Goal: Task Accomplishment & Management: Complete application form

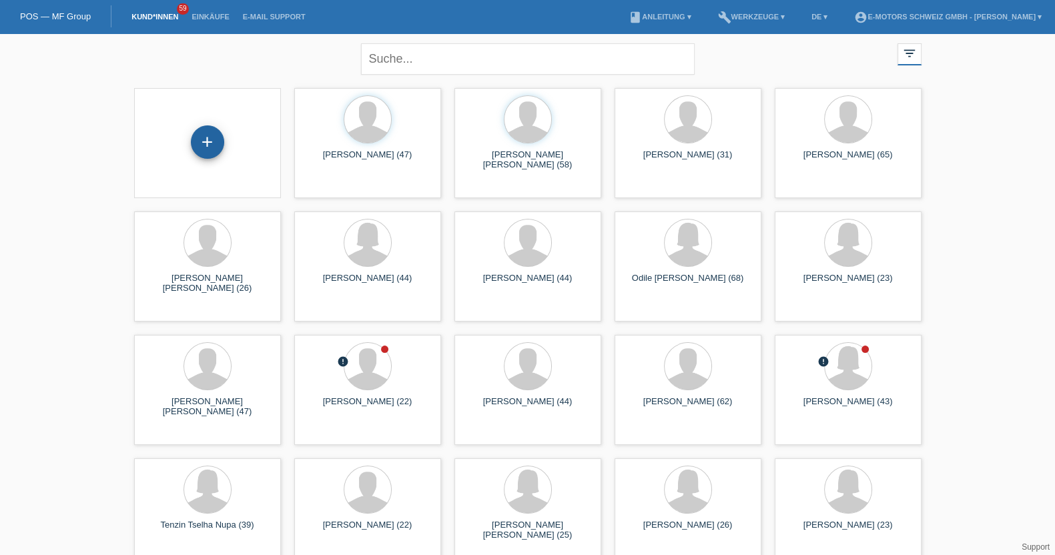
click at [205, 152] on div "+" at bounding box center [207, 141] width 33 height 33
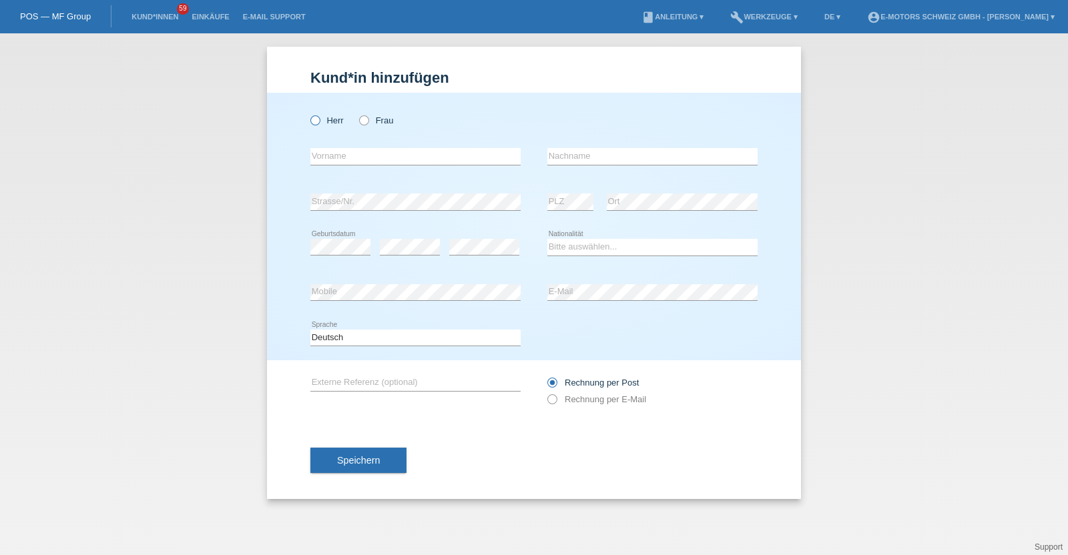
click at [330, 125] on label "Herr" at bounding box center [326, 120] width 33 height 10
click at [319, 124] on input "Herr" at bounding box center [314, 119] width 9 height 9
radio input "true"
click at [382, 122] on label "Frau" at bounding box center [376, 120] width 34 height 10
click at [368, 122] on input "Frau" at bounding box center [363, 119] width 9 height 9
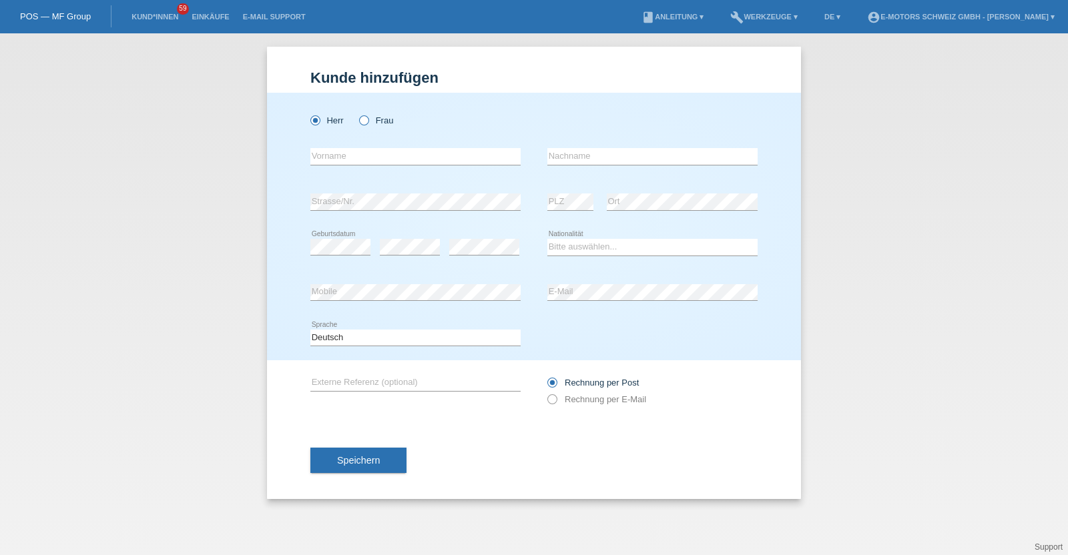
radio input "true"
click at [379, 152] on input "text" at bounding box center [415, 156] width 210 height 17
click at [435, 156] on input "text" at bounding box center [415, 156] width 210 height 17
click at [308, 113] on icon at bounding box center [308, 113] width 0 height 0
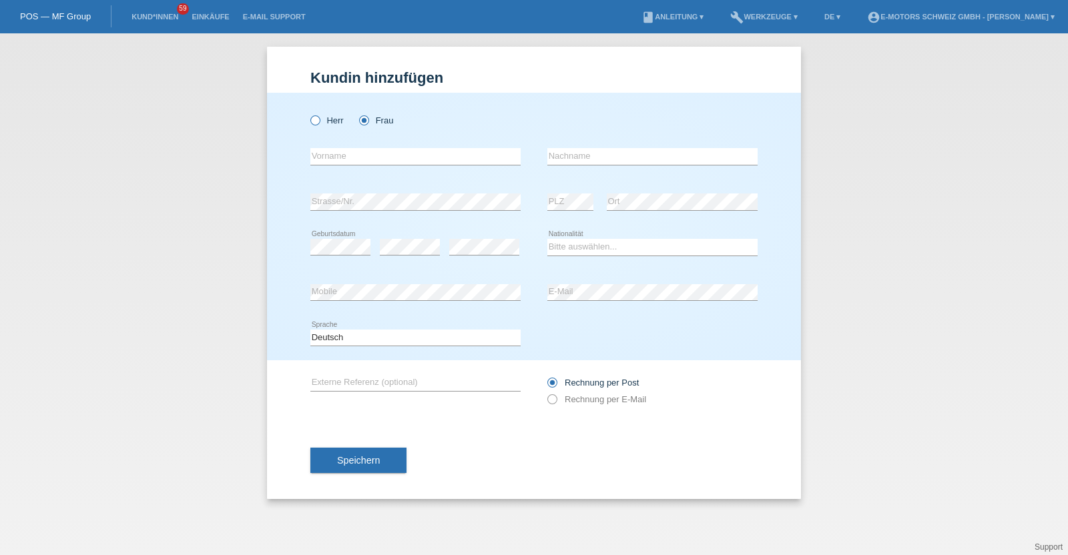
click at [317, 115] on input "Herr" at bounding box center [314, 119] width 9 height 9
radio input "true"
click at [387, 158] on input "text" at bounding box center [415, 156] width 210 height 17
type input "[PERSON_NAME]"
type input "Senpinar"
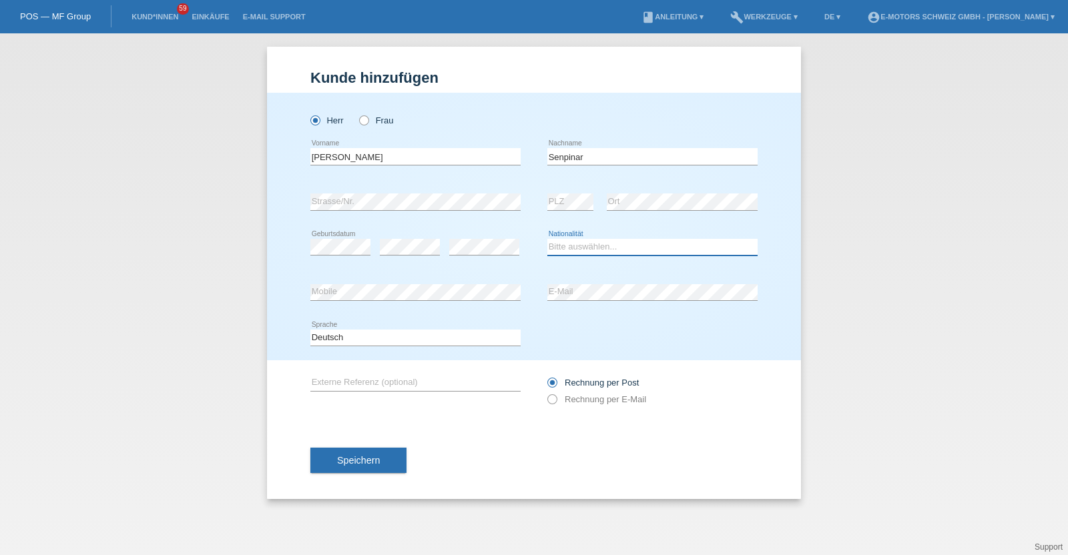
click at [619, 252] on select "Bitte auswählen... Schweiz Deutschland Liechtenstein Österreich ------------ Af…" at bounding box center [652, 247] width 210 height 16
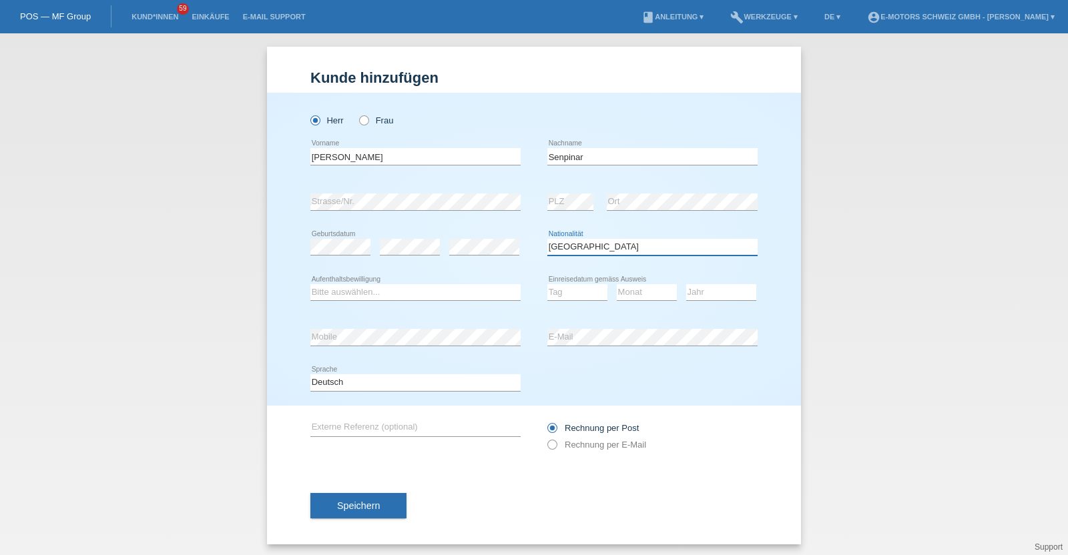
click at [612, 251] on select "Bitte auswählen... Schweiz Deutschland Liechtenstein Österreich ------------ Af…" at bounding box center [652, 247] width 210 height 16
select select "TR"
click at [547, 239] on select "Bitte auswählen... Schweiz Deutschland Liechtenstein Österreich ------------ Af…" at bounding box center [652, 247] width 210 height 16
click at [410, 287] on select "Bitte auswählen... C B B - Flüchtlingsstatus Andere" at bounding box center [415, 292] width 210 height 16
select select "C"
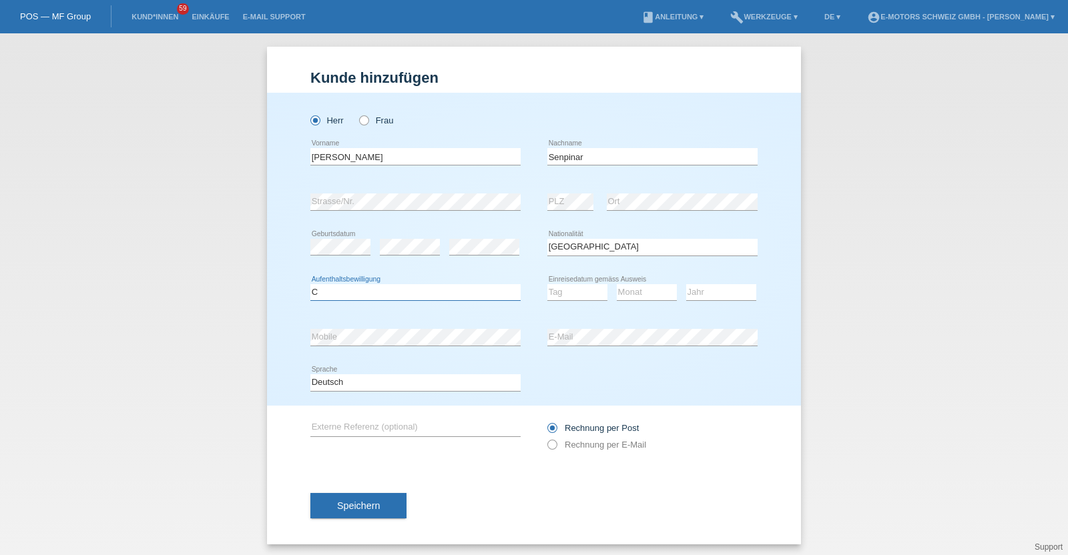
click at [310, 284] on select "Bitte auswählen... C B B - Flüchtlingsstatus Andere" at bounding box center [415, 292] width 210 height 16
click at [554, 284] on select "Tag 01 02 03 04 05 06 07 08 09 10 11" at bounding box center [577, 292] width 60 height 16
select select "13"
click at [547, 284] on select "Tag 01 02 03 04 05 06 07 08 09 10 11" at bounding box center [577, 292] width 60 height 16
click at [634, 291] on select "Monat 01 02 03 04 05 06 07 08 09 10 11" at bounding box center [647, 292] width 60 height 16
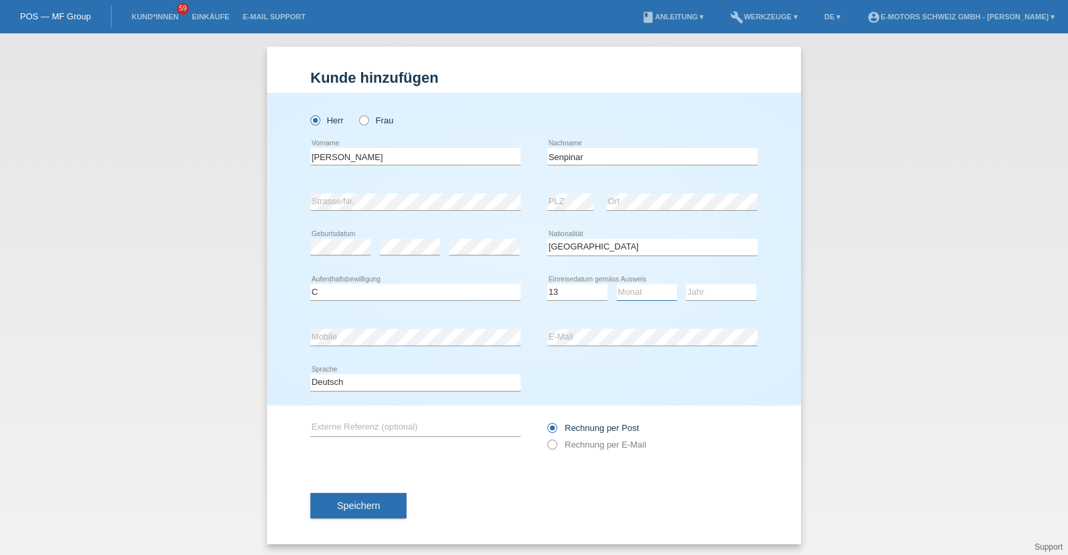
select select "04"
click at [617, 284] on select "Monat 01 02 03 04 05 06 07 08 09 10 11" at bounding box center [647, 292] width 60 height 16
click at [709, 292] on select "Jahr 2025 2024 2023 2022 2021 2020 2019 2018 2017 2016 2015 2014 2013 2012 2011…" at bounding box center [721, 292] width 70 height 16
select select "2001"
click at [686, 284] on select "Jahr 2025 2024 2023 2022 2021 2020 2019 2018 2017 2016 2015 2014 2013 2012 2011…" at bounding box center [721, 292] width 70 height 16
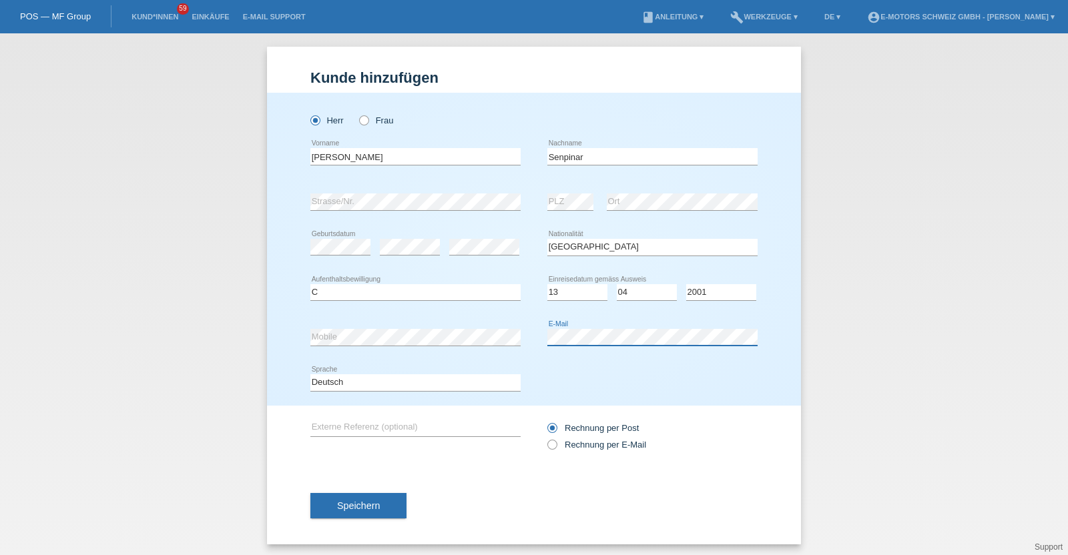
click at [506, 339] on div "error Mobile error E-Mail" at bounding box center [533, 337] width 447 height 45
click at [382, 505] on button "Speichern" at bounding box center [358, 505] width 96 height 25
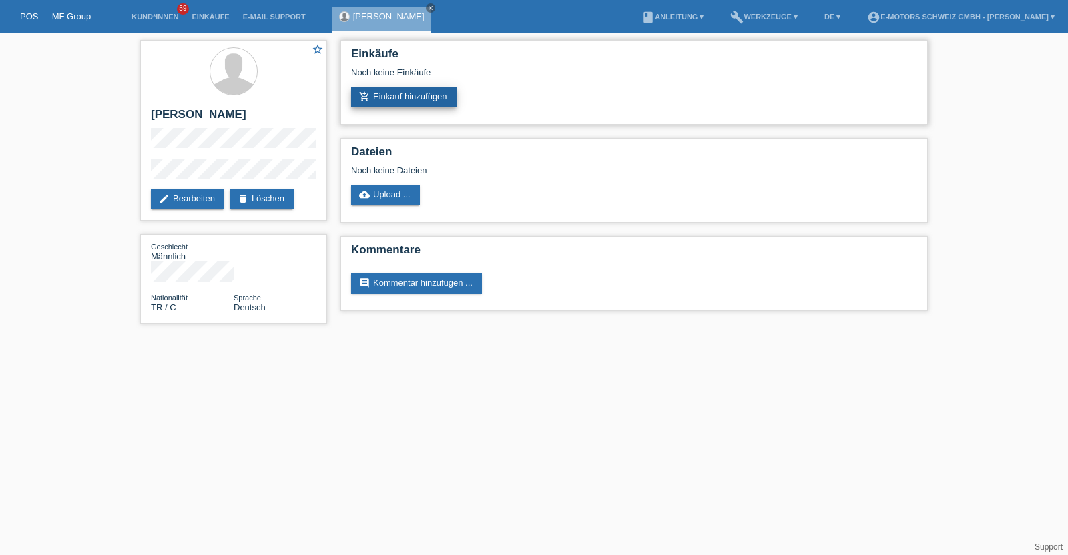
click at [391, 94] on link "add_shopping_cart Einkauf hinzufügen" at bounding box center [403, 97] width 105 height 20
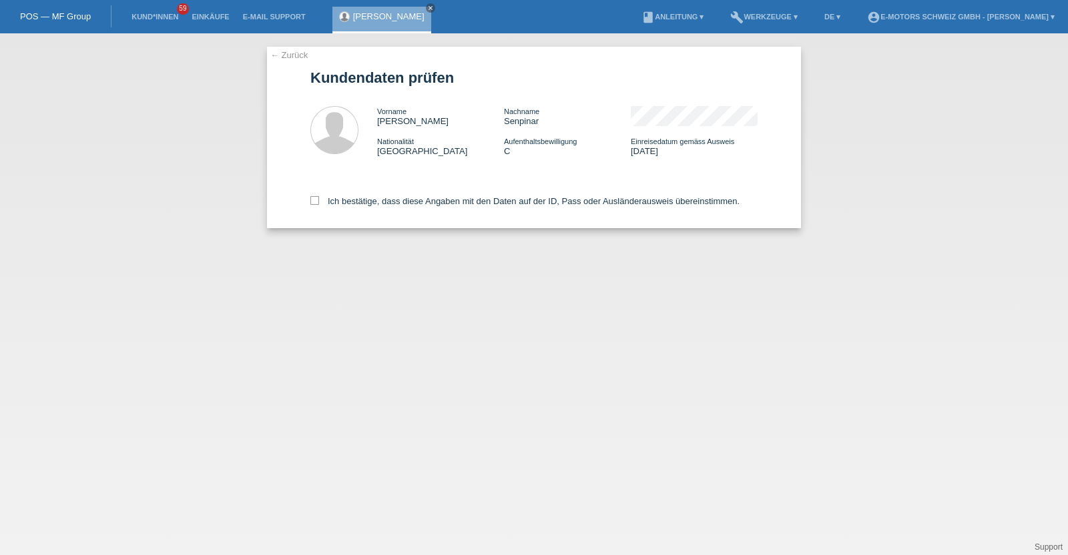
click at [384, 193] on div "Ich bestätige, dass diese Angaben mit den Daten auf der ID, Pass oder Ausländer…" at bounding box center [533, 199] width 447 height 59
click at [384, 202] on label "Ich bestätige, dass diese Angaben mit den Daten auf der ID, Pass oder Ausländer…" at bounding box center [524, 201] width 429 height 10
click at [319, 202] on input "Ich bestätige, dass diese Angaben mit den Daten auf der ID, Pass oder Ausländer…" at bounding box center [314, 200] width 9 height 9
checkbox input "true"
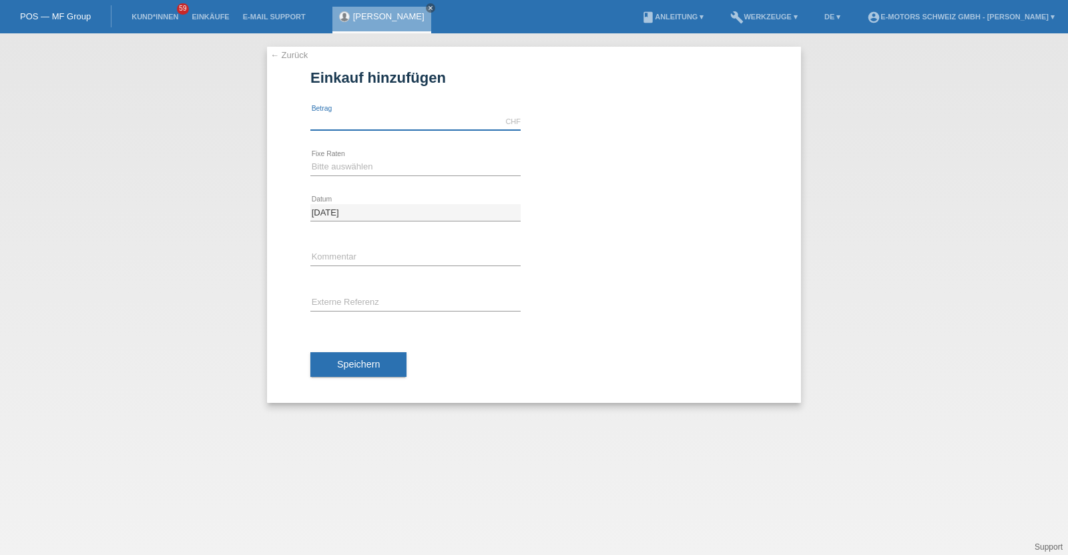
click at [378, 123] on input "text" at bounding box center [415, 121] width 210 height 17
type input "2890.00"
click at [387, 158] on div "Bitte auswählen 12 Raten 24 Raten 36 Raten 48 Raten error Fixe Raten" at bounding box center [415, 167] width 210 height 45
click at [366, 156] on div "Bitte auswählen 12 Raten 24 Raten 36 Raten 48 Raten error Fixe Raten" at bounding box center [415, 167] width 210 height 45
click at [362, 164] on select "Bitte auswählen 12 Raten 24 Raten 36 Raten 48 Raten" at bounding box center [415, 167] width 210 height 16
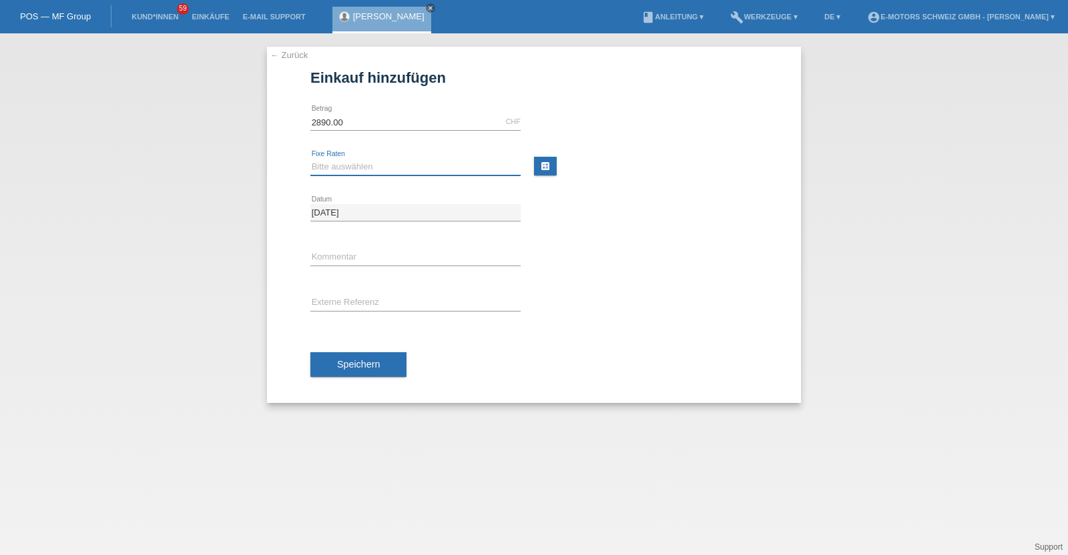
select select "214"
click at [310, 159] on select "Bitte auswählen 12 Raten 24 Raten 36 Raten 48 Raten" at bounding box center [415, 167] width 210 height 16
drag, startPoint x: 350, startPoint y: 256, endPoint x: 362, endPoint y: 270, distance: 18.0
click at [350, 256] on input "text" at bounding box center [415, 258] width 210 height 17
type input "KENAN"
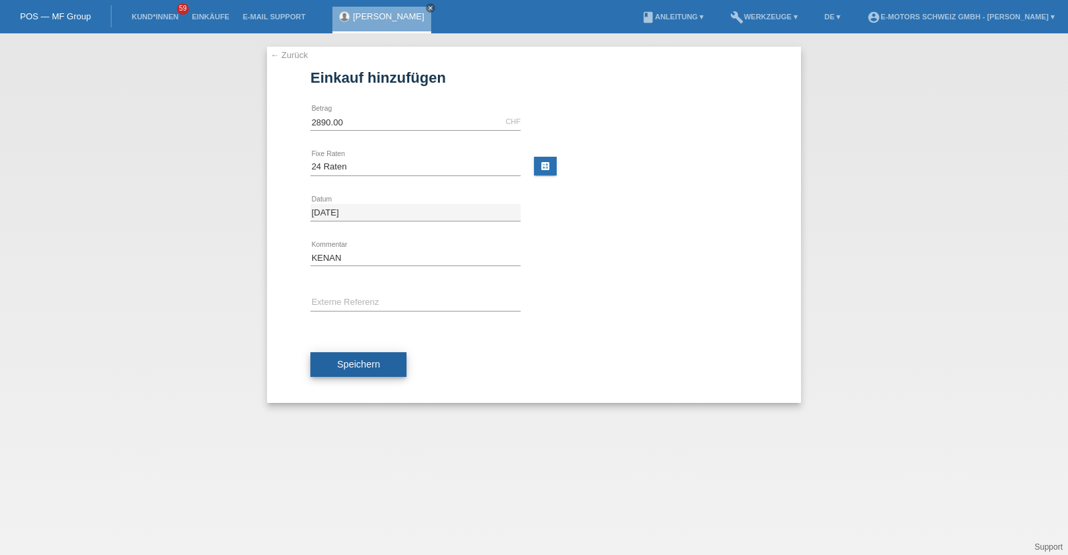
click at [342, 355] on button "Speichern" at bounding box center [358, 364] width 96 height 25
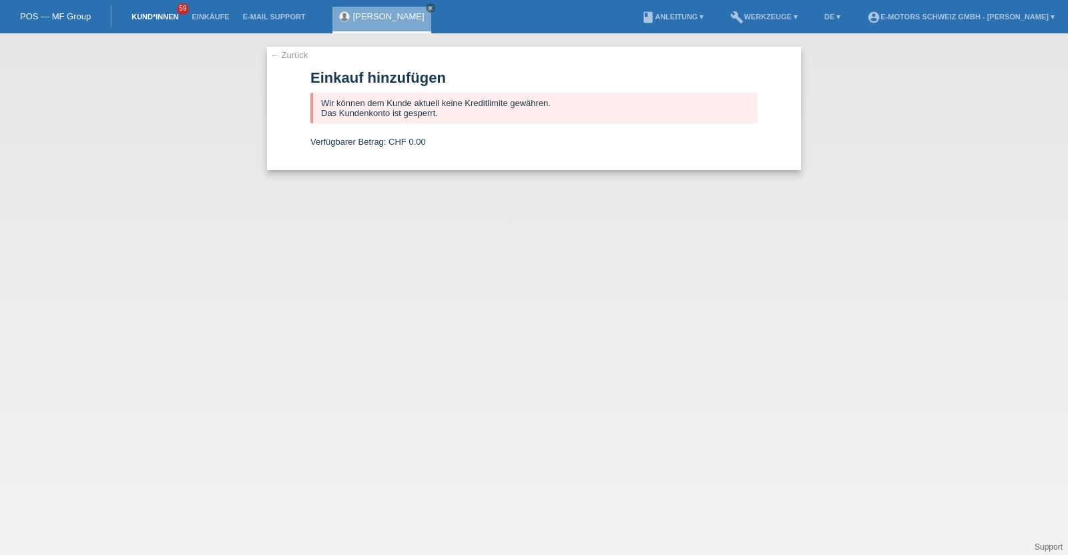
click at [164, 17] on link "Kund*innen" at bounding box center [155, 17] width 60 height 8
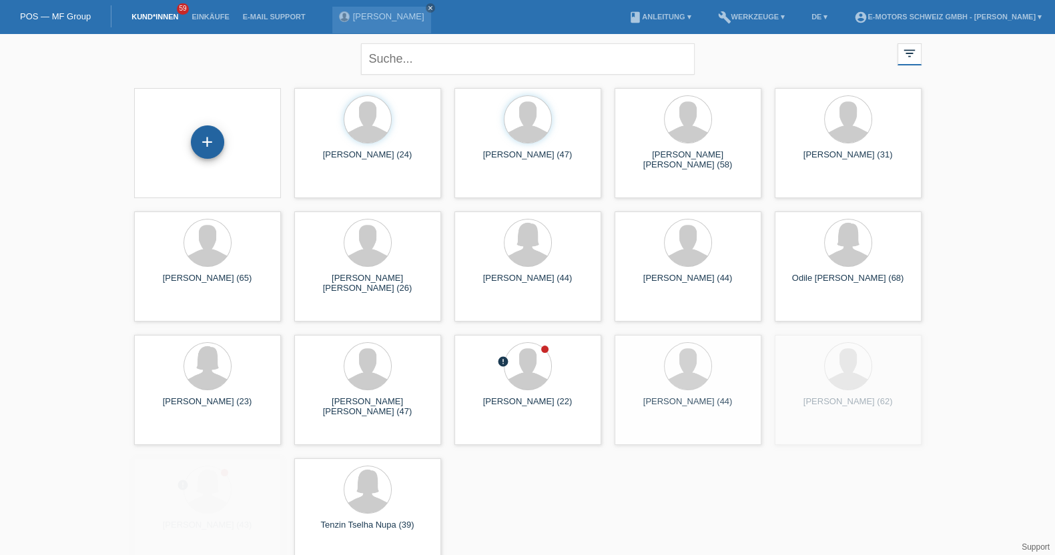
click at [209, 148] on div "+" at bounding box center [207, 141] width 33 height 33
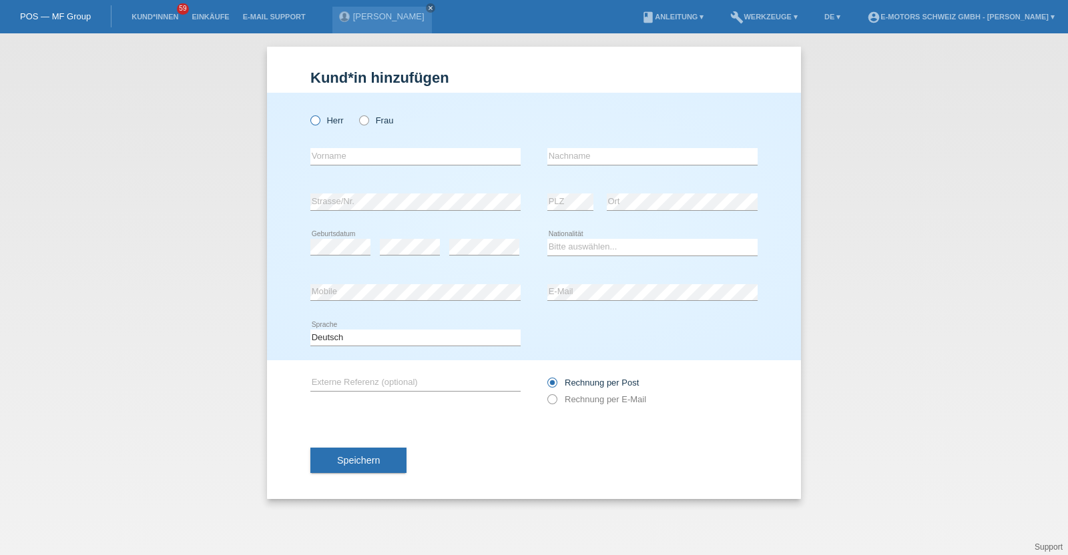
click at [322, 121] on label "Herr" at bounding box center [326, 120] width 33 height 10
click at [319, 121] on input "Herr" at bounding box center [314, 119] width 9 height 9
radio input "true"
click at [341, 159] on input "text" at bounding box center [415, 156] width 210 height 17
type input "Filmon"
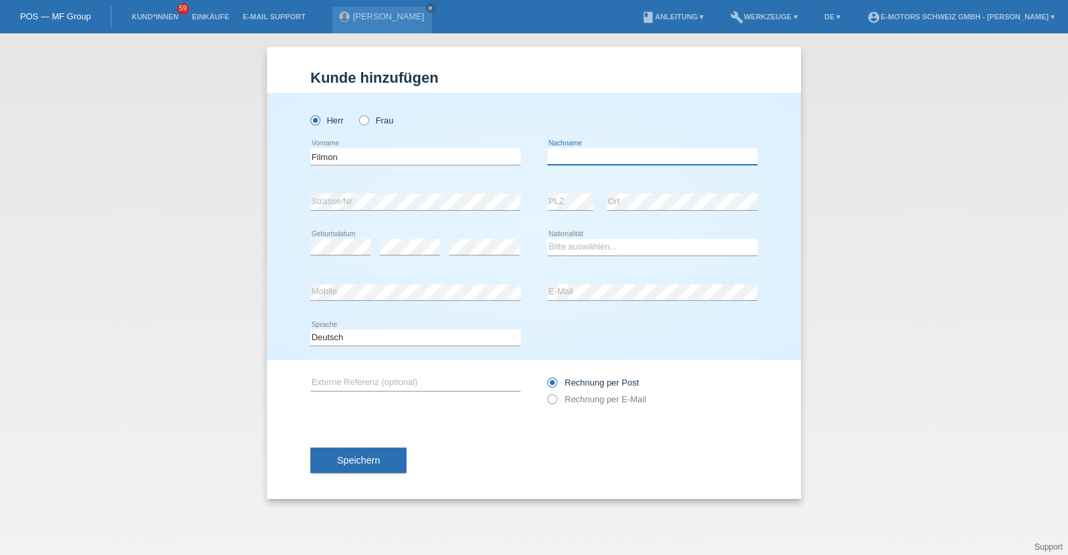
click at [557, 160] on input "text" at bounding box center [652, 156] width 210 height 17
click at [567, 156] on input "ShiShai" at bounding box center [652, 156] width 210 height 17
type input "Shishai"
click at [584, 242] on select "Bitte auswählen... Schweiz Deutschland Liechtenstein Österreich ------------ Af…" at bounding box center [652, 247] width 210 height 16
select select "CH"
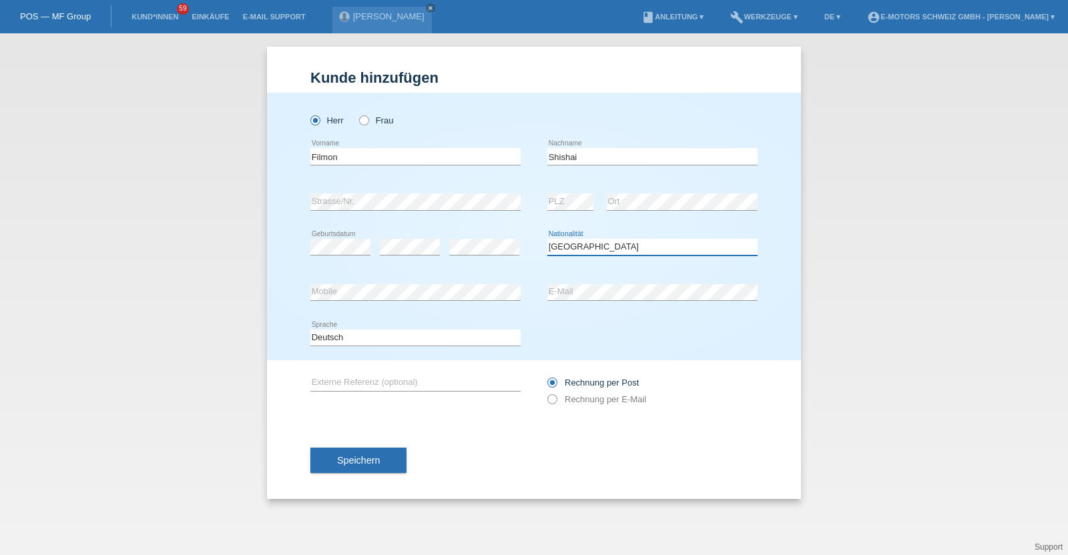
click at [547, 239] on select "Bitte auswählen... Schweiz Deutschland Liechtenstein Österreich ------------ Af…" at bounding box center [652, 247] width 210 height 16
click at [354, 300] on icon at bounding box center [415, 300] width 210 height 1
click at [501, 287] on div "error Mobile error E-Mail" at bounding box center [533, 292] width 447 height 45
click at [372, 466] on button "Speichern" at bounding box center [358, 460] width 96 height 25
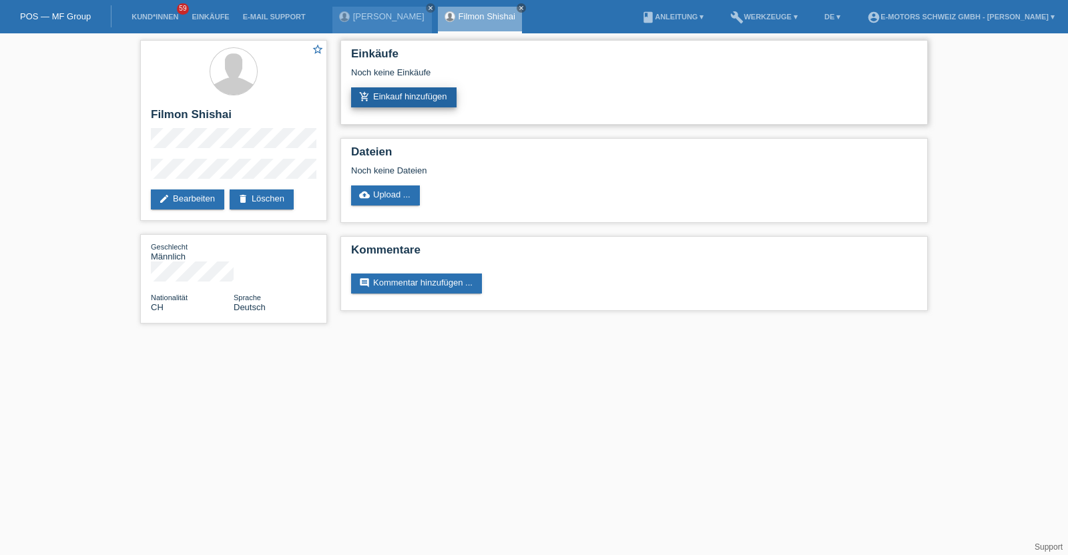
click at [424, 98] on link "add_shopping_cart Einkauf hinzufügen" at bounding box center [403, 97] width 105 height 20
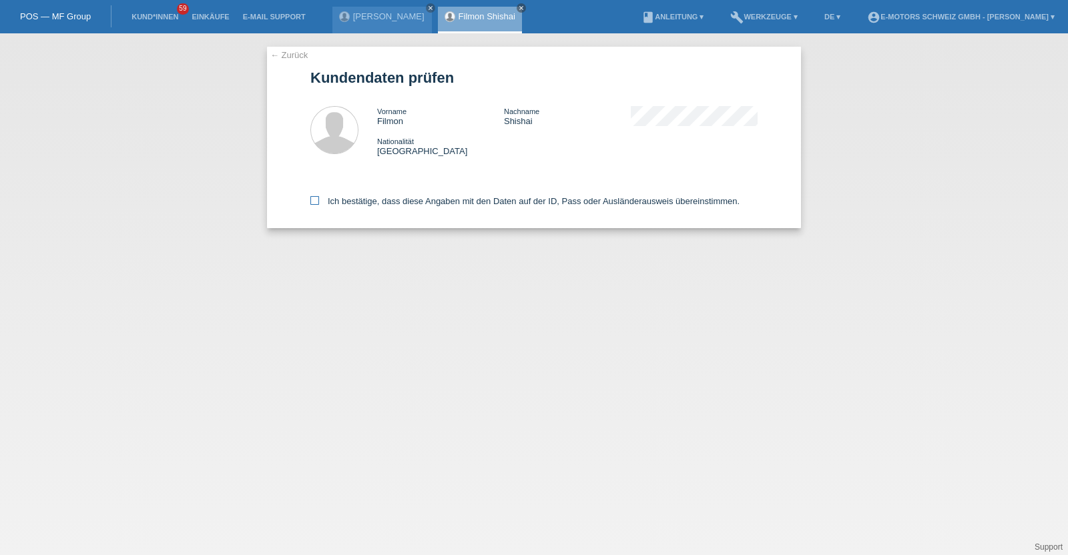
click at [423, 205] on label "Ich bestätige, dass diese Angaben mit den Daten auf der ID, Pass oder Ausländer…" at bounding box center [524, 201] width 429 height 10
click at [319, 205] on input "Ich bestätige, dass diese Angaben mit den Daten auf der ID, Pass oder Ausländer…" at bounding box center [314, 200] width 9 height 9
checkbox input "true"
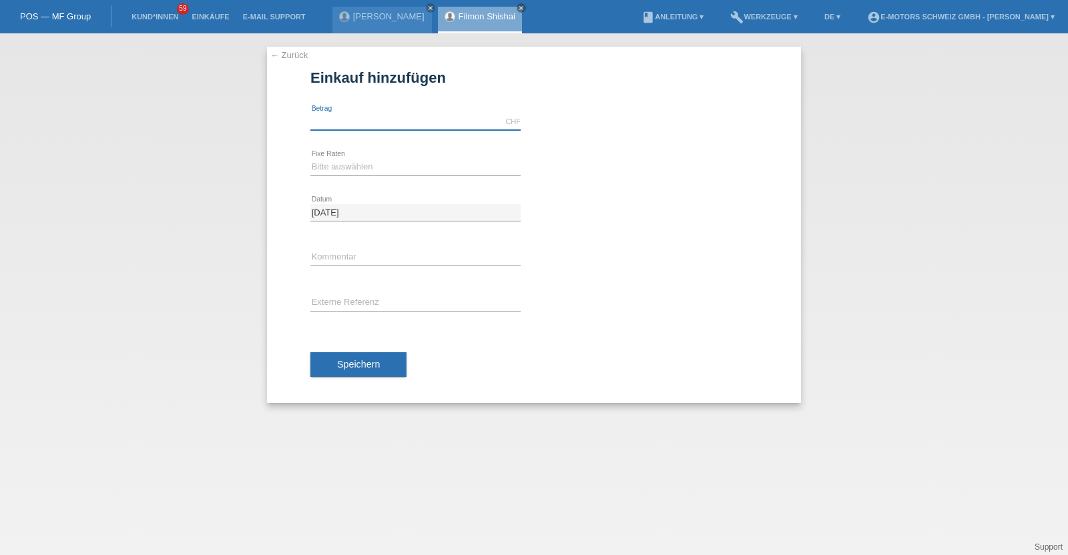
click at [410, 121] on input "text" at bounding box center [415, 121] width 210 height 17
type input "3790.00"
click at [374, 164] on select "Bitte auswählen 12 Raten 24 Raten 36 Raten 48 Raten" at bounding box center [415, 167] width 210 height 16
select select "214"
click at [310, 159] on select "Bitte auswählen 12 Raten 24 Raten 36 Raten 48 Raten" at bounding box center [415, 167] width 210 height 16
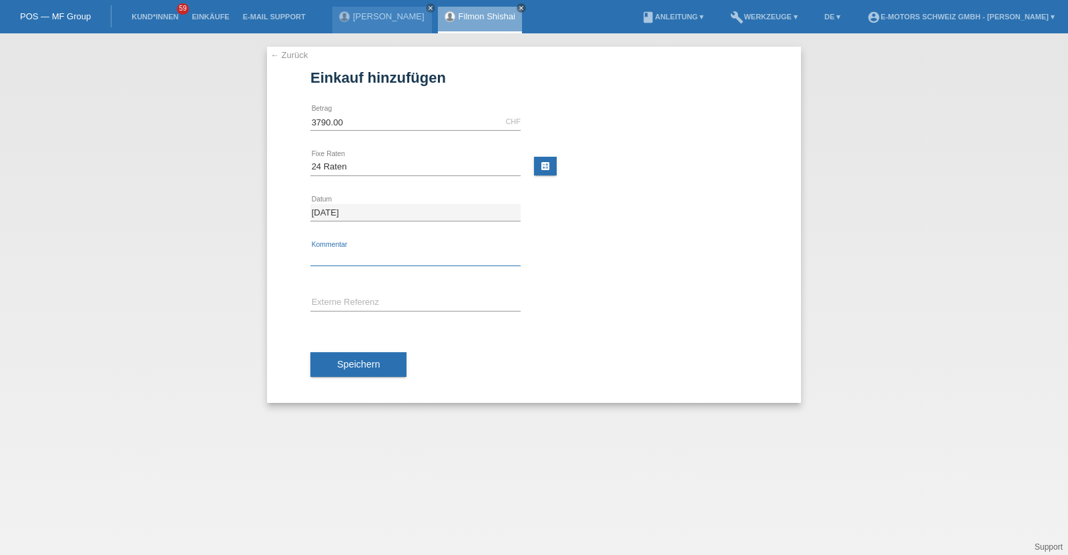
click at [330, 259] on input "text" at bounding box center [415, 258] width 210 height 17
type input "KENAN"
click at [350, 357] on button "Speichern" at bounding box center [358, 364] width 96 height 25
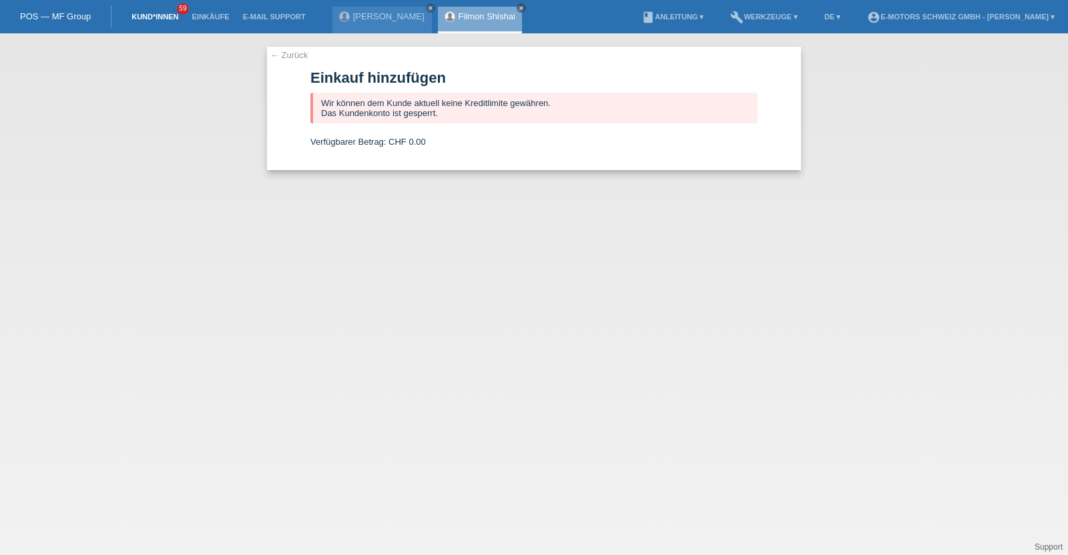
click at [167, 15] on link "Kund*innen" at bounding box center [155, 17] width 60 height 8
